Goal: Task Accomplishment & Management: Use online tool/utility

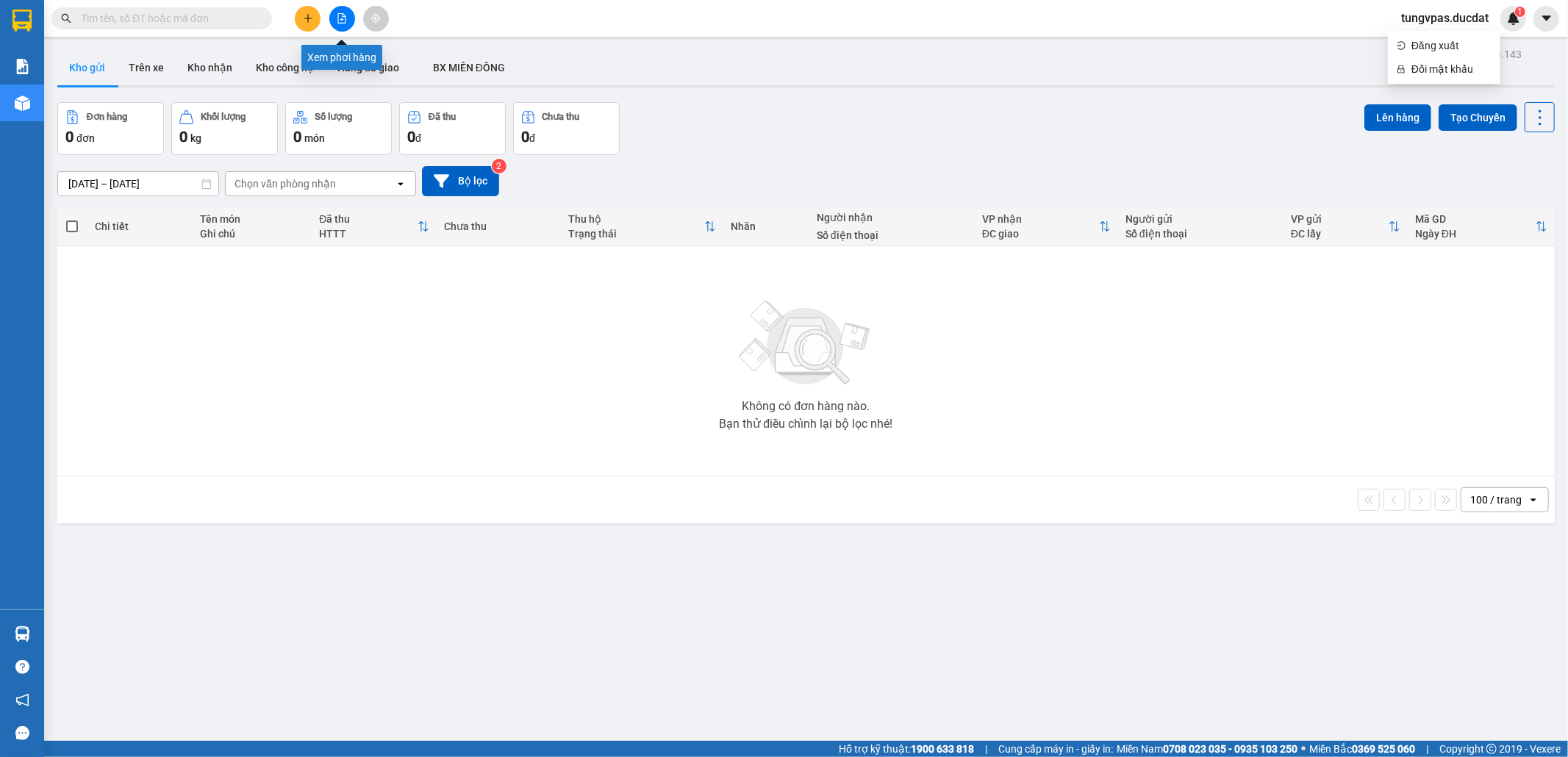
click at [341, 16] on icon "file-add" at bounding box center [342, 18] width 11 height 11
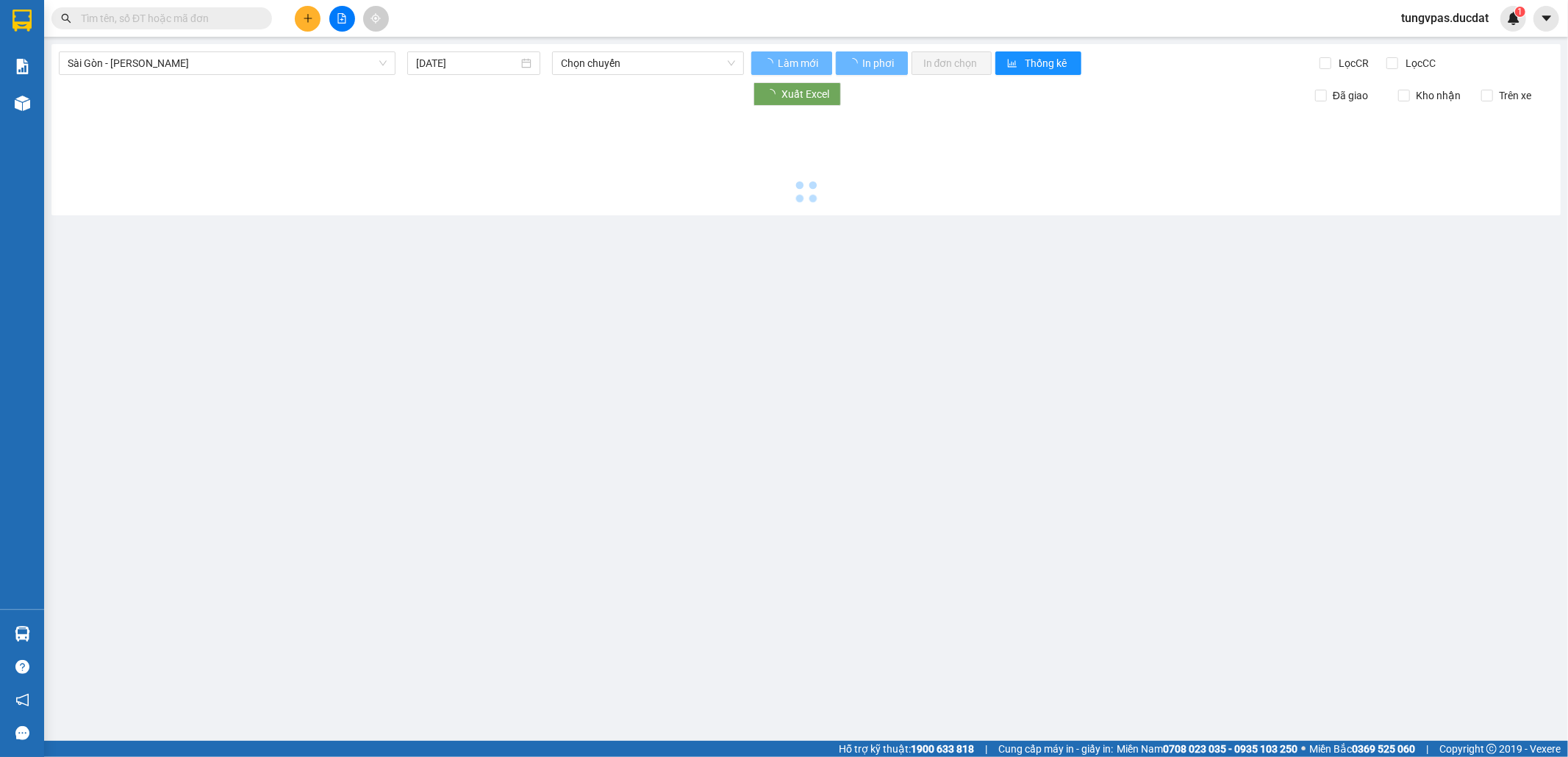
type input "[DATE]"
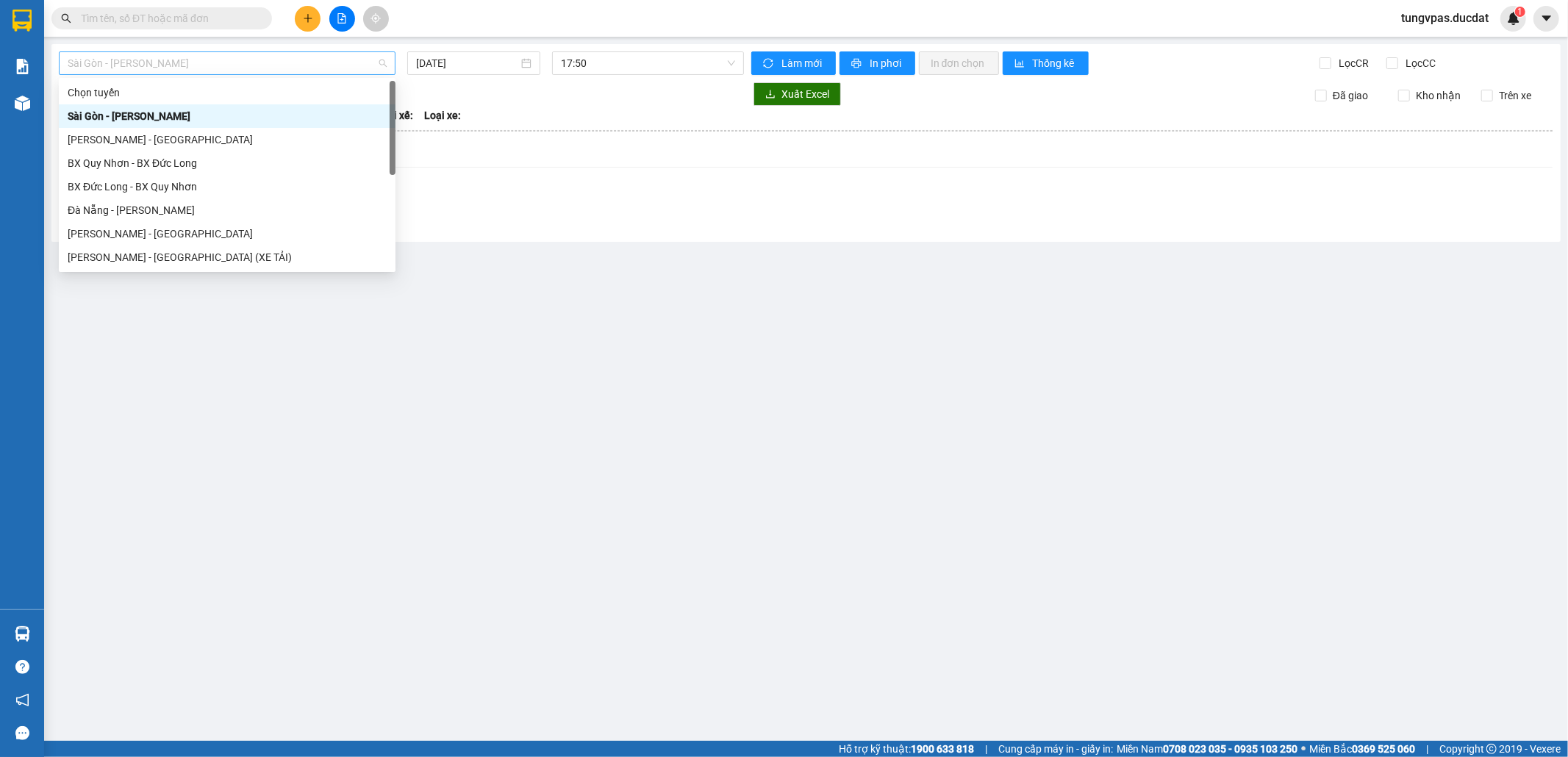
click at [338, 54] on span "Sài Gòn - [PERSON_NAME]" at bounding box center [227, 63] width 319 height 22
click at [181, 136] on div "[PERSON_NAME] - [GEOGRAPHIC_DATA]" at bounding box center [227, 139] width 319 height 16
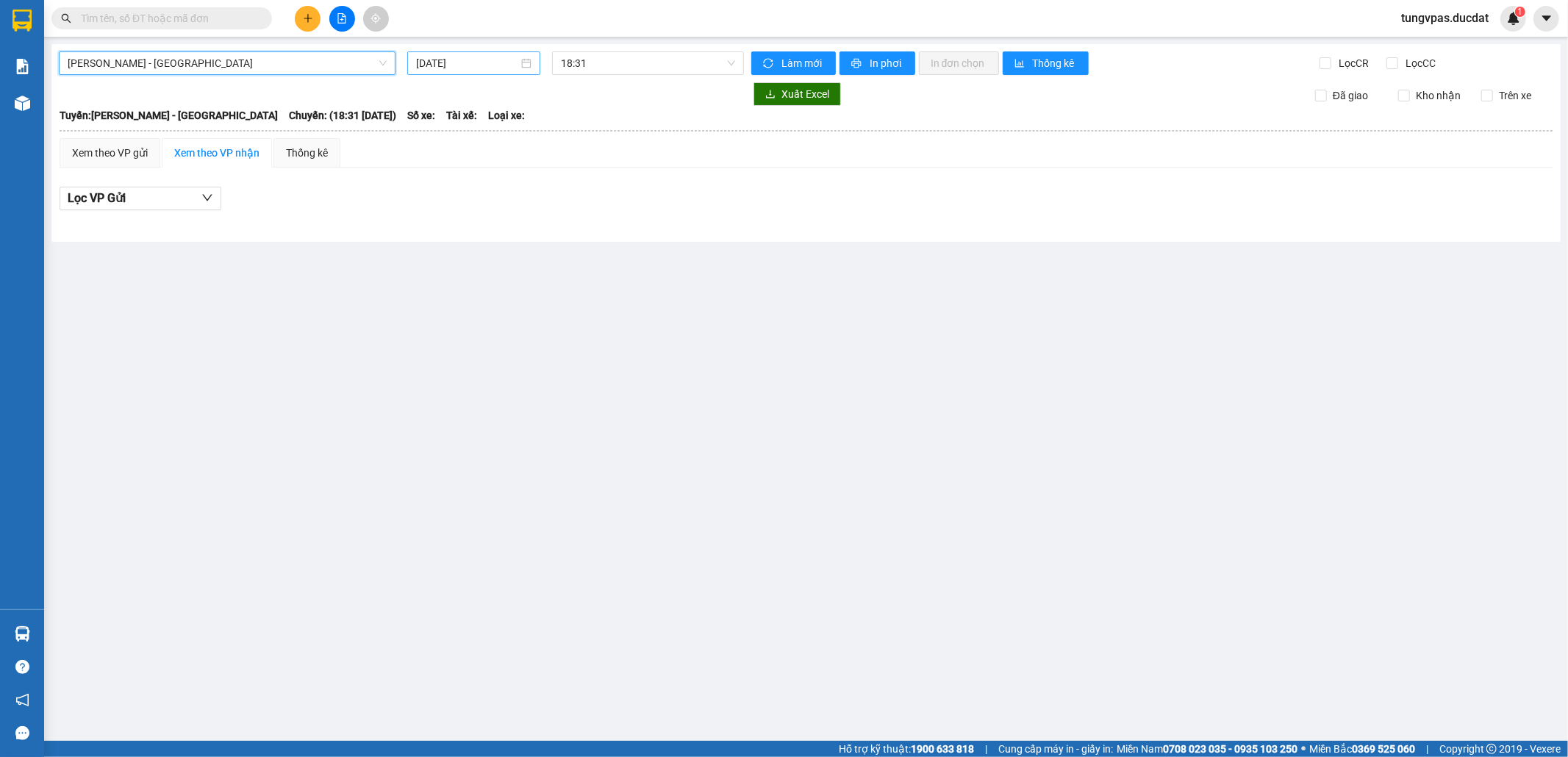
click at [431, 70] on input "[DATE]" at bounding box center [468, 63] width 102 height 16
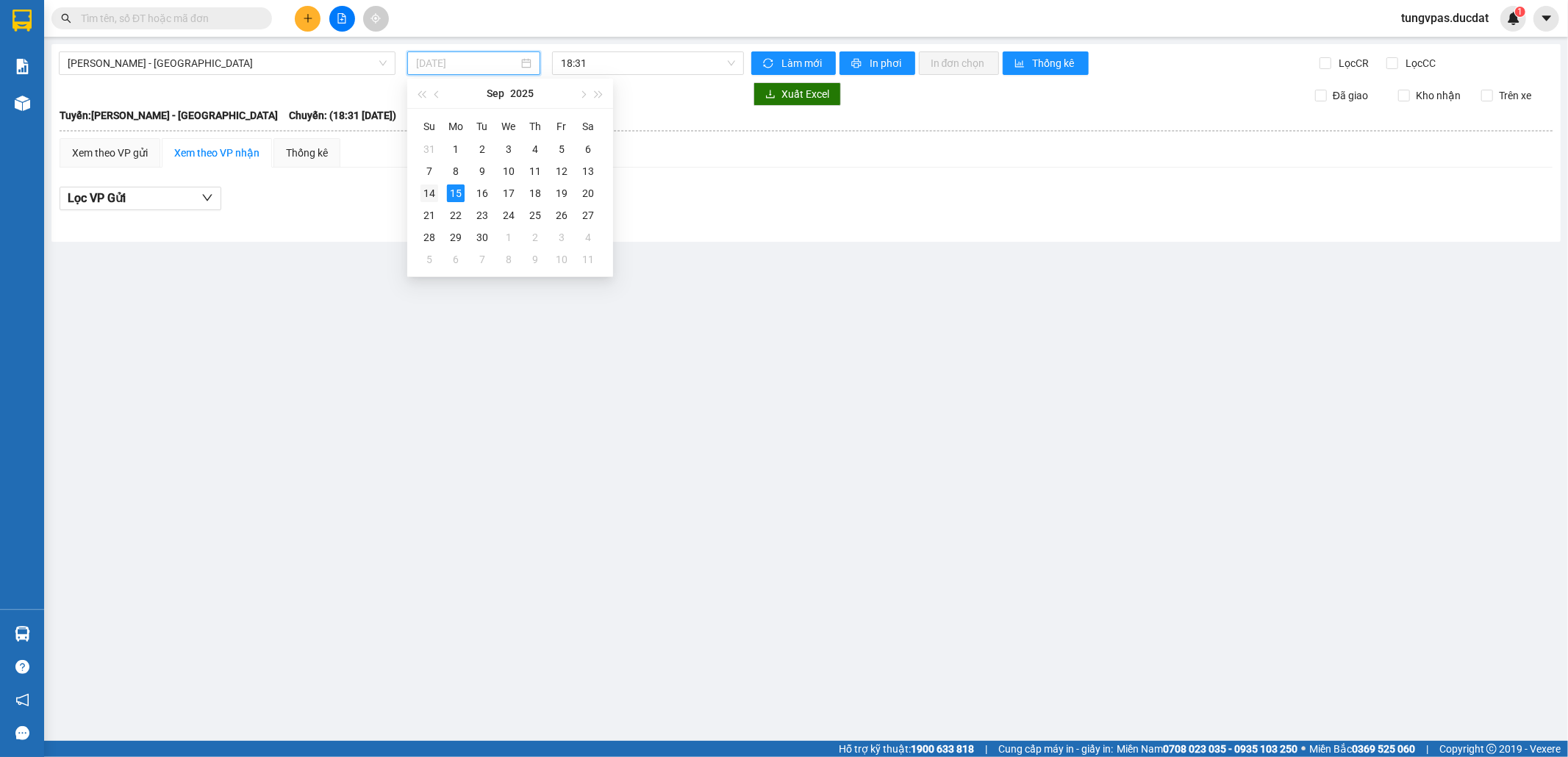
click at [431, 189] on div "14" at bounding box center [429, 193] width 17 height 17
type input "[DATE]"
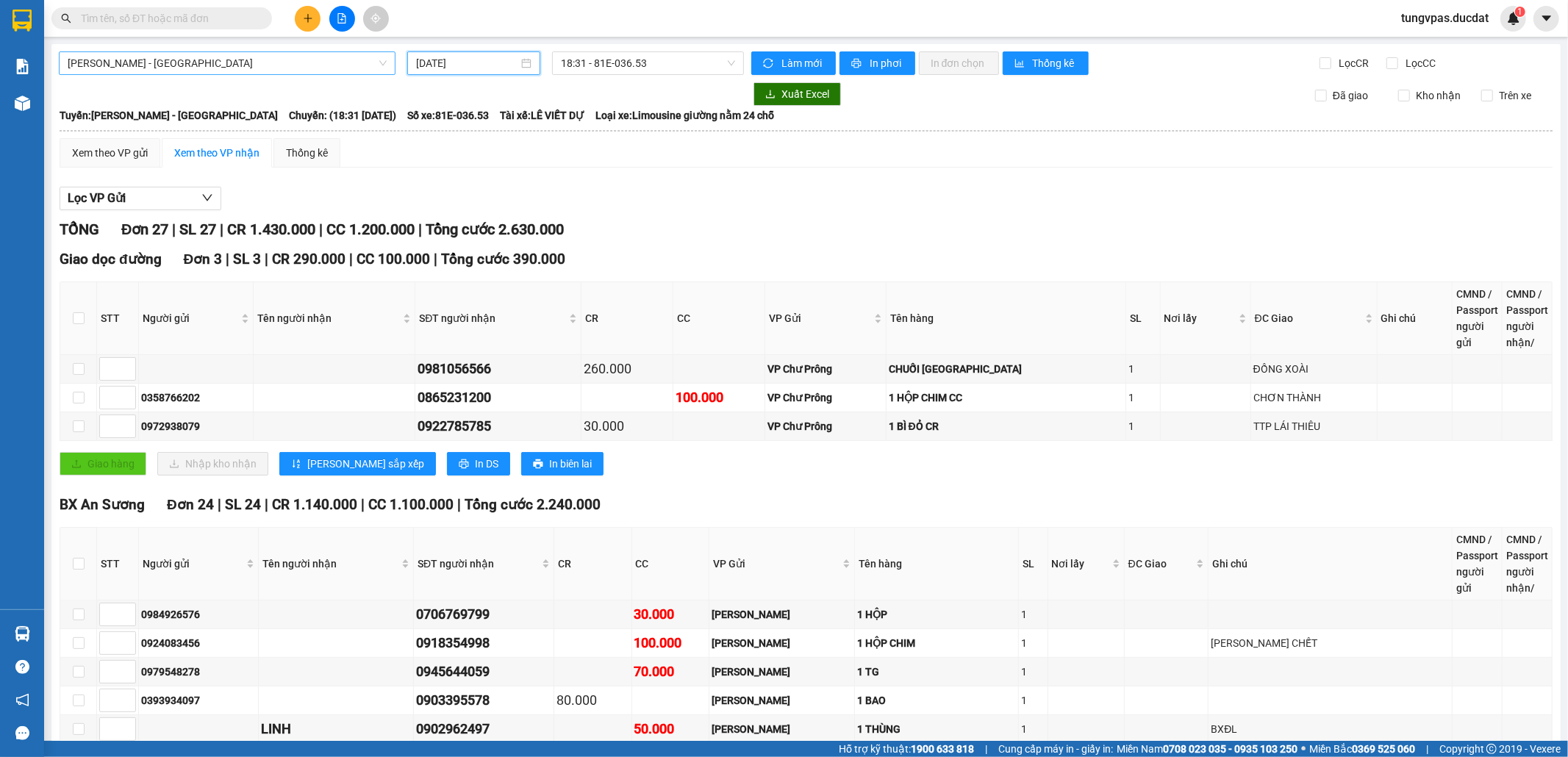
click at [293, 60] on span "[PERSON_NAME] - [GEOGRAPHIC_DATA]" at bounding box center [227, 63] width 319 height 22
click at [837, 213] on div "Lọc VP Gửi TỔNG Đơn 27 | SL 27 | CR 1.430.000 | CC 1.200.000 | Tổng cước 2.630…" at bounding box center [807, 760] width 1494 height 1162
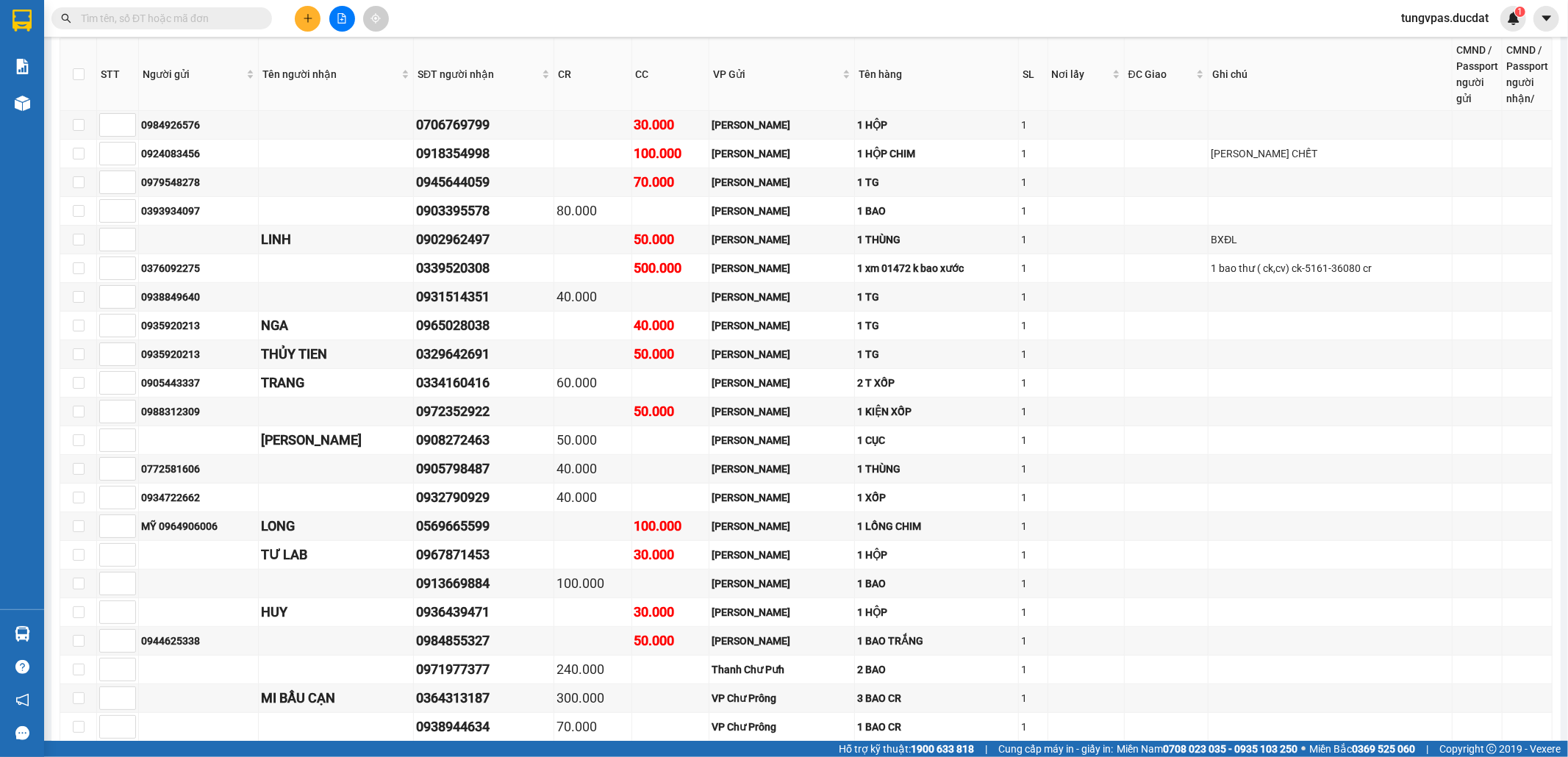
scroll to position [644, 0]
